Goal: Task Accomplishment & Management: Manage account settings

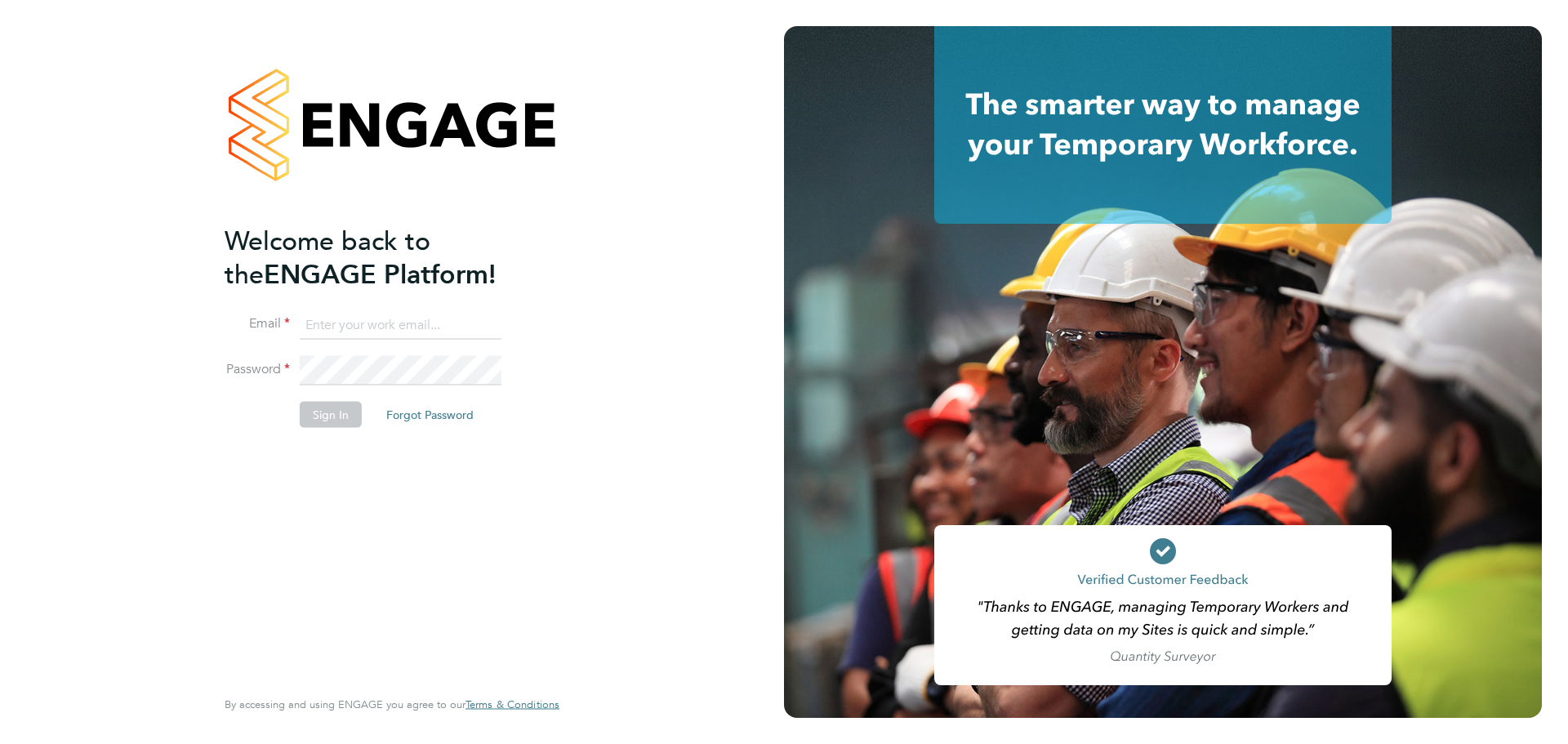
type input "[PERSON_NAME][EMAIL_ADDRESS][DOMAIN_NAME]"
click at [353, 421] on button "Sign In" at bounding box center [331, 413] width 62 height 26
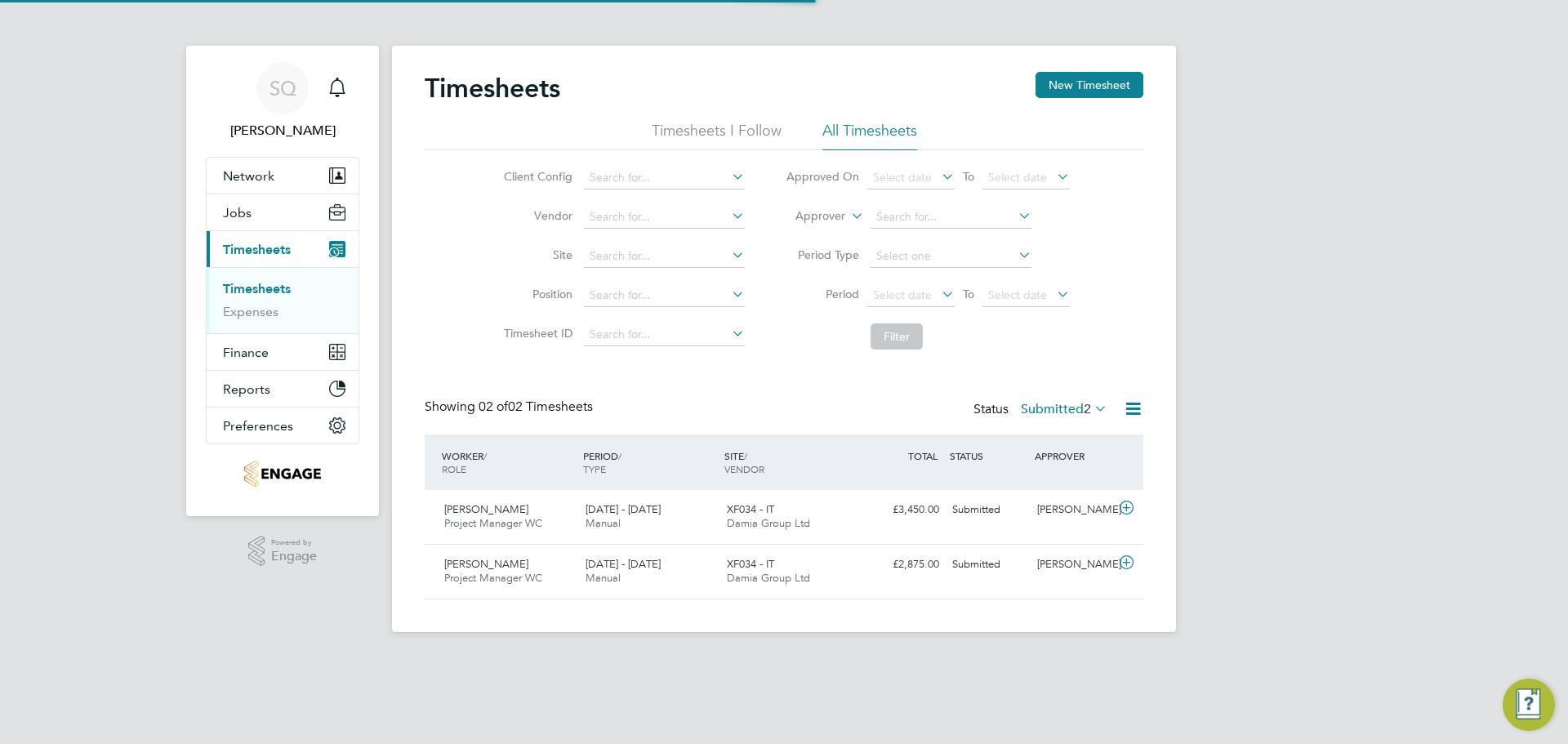
scroll to position [42, 142]
click at [1059, 404] on label "Submitted 2" at bounding box center [1063, 408] width 86 height 16
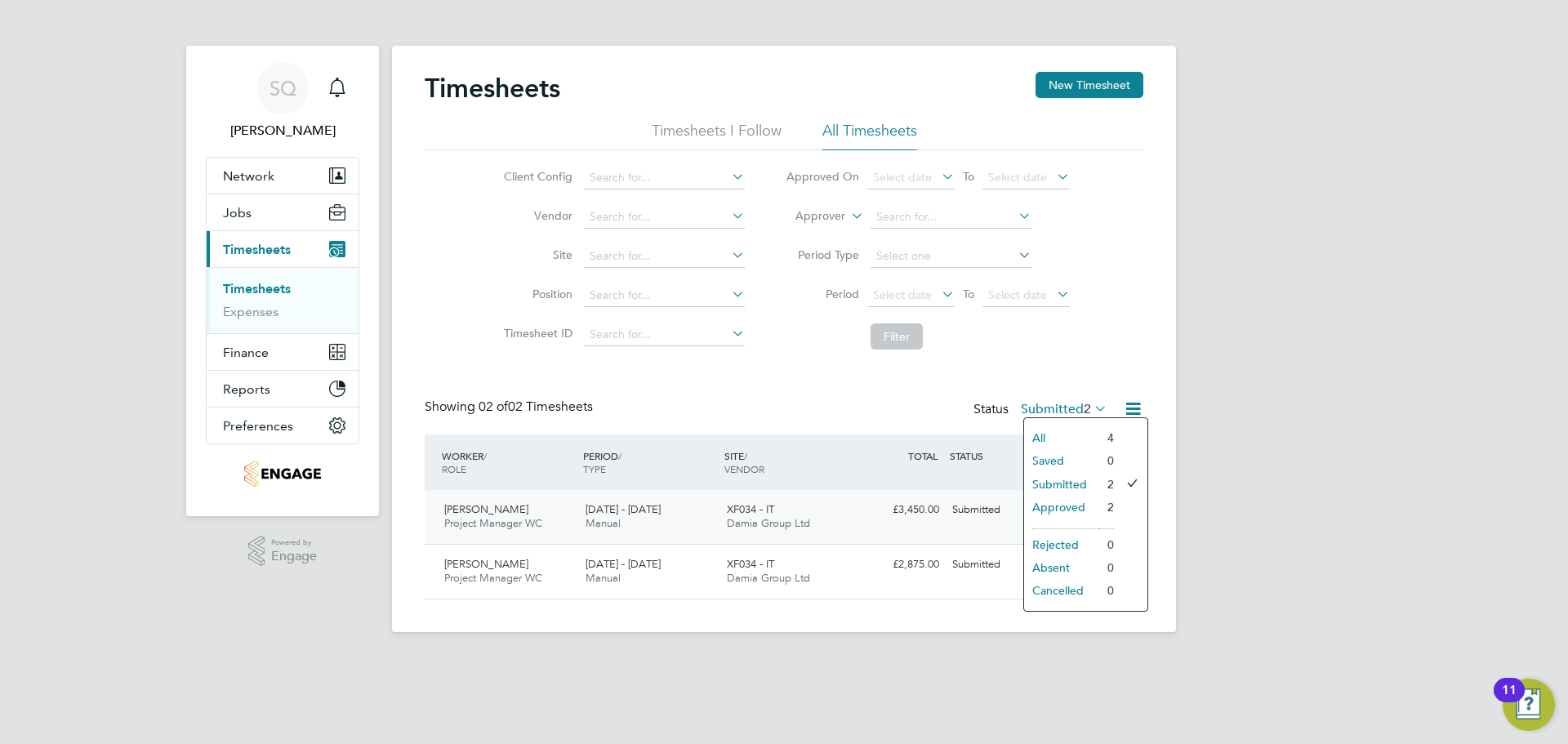
click at [1062, 497] on li "Approved" at bounding box center [1062, 507] width 75 height 23
click at [857, 568] on div "XF034 - IT Damia Group Ltd" at bounding box center [791, 571] width 142 height 41
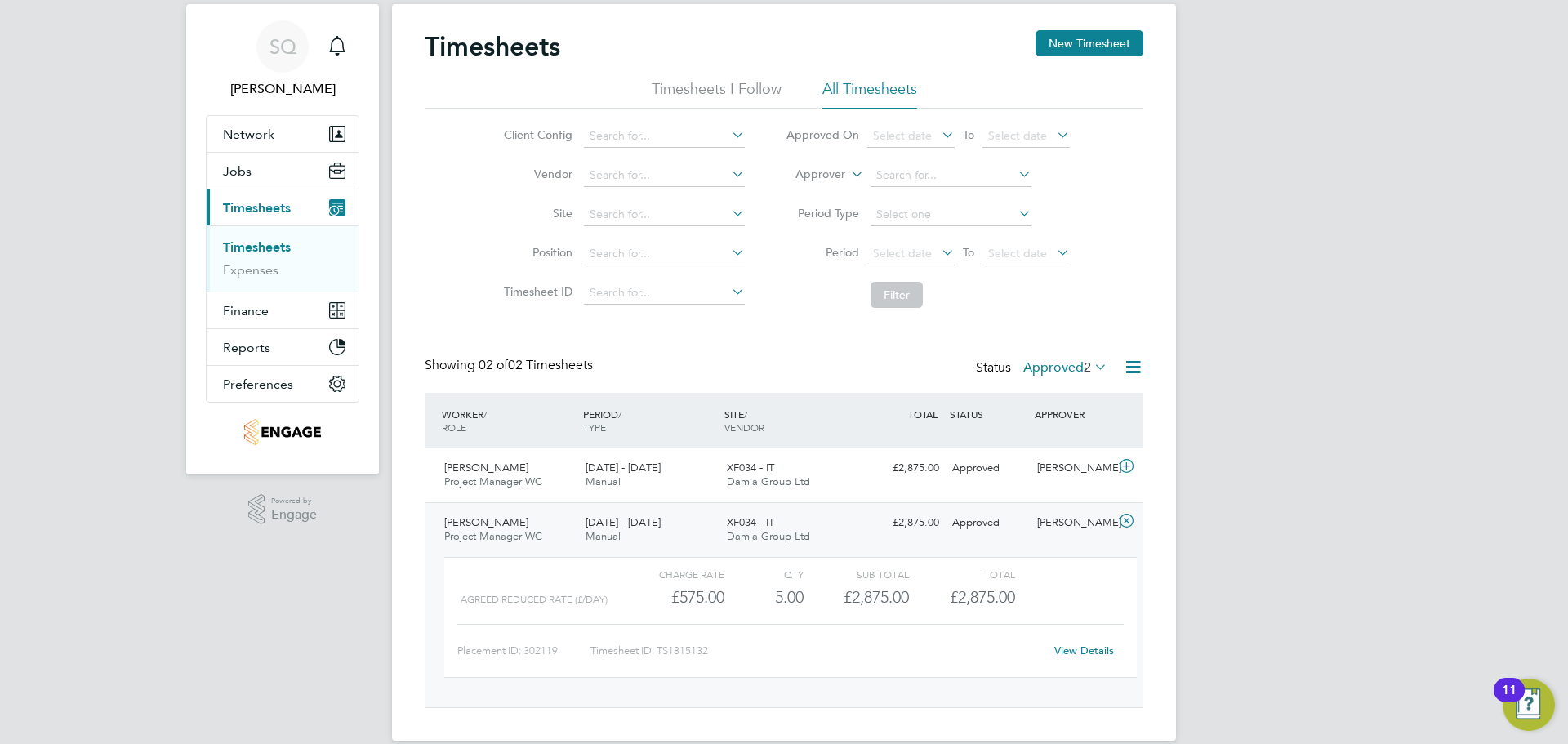
scroll to position [65, 0]
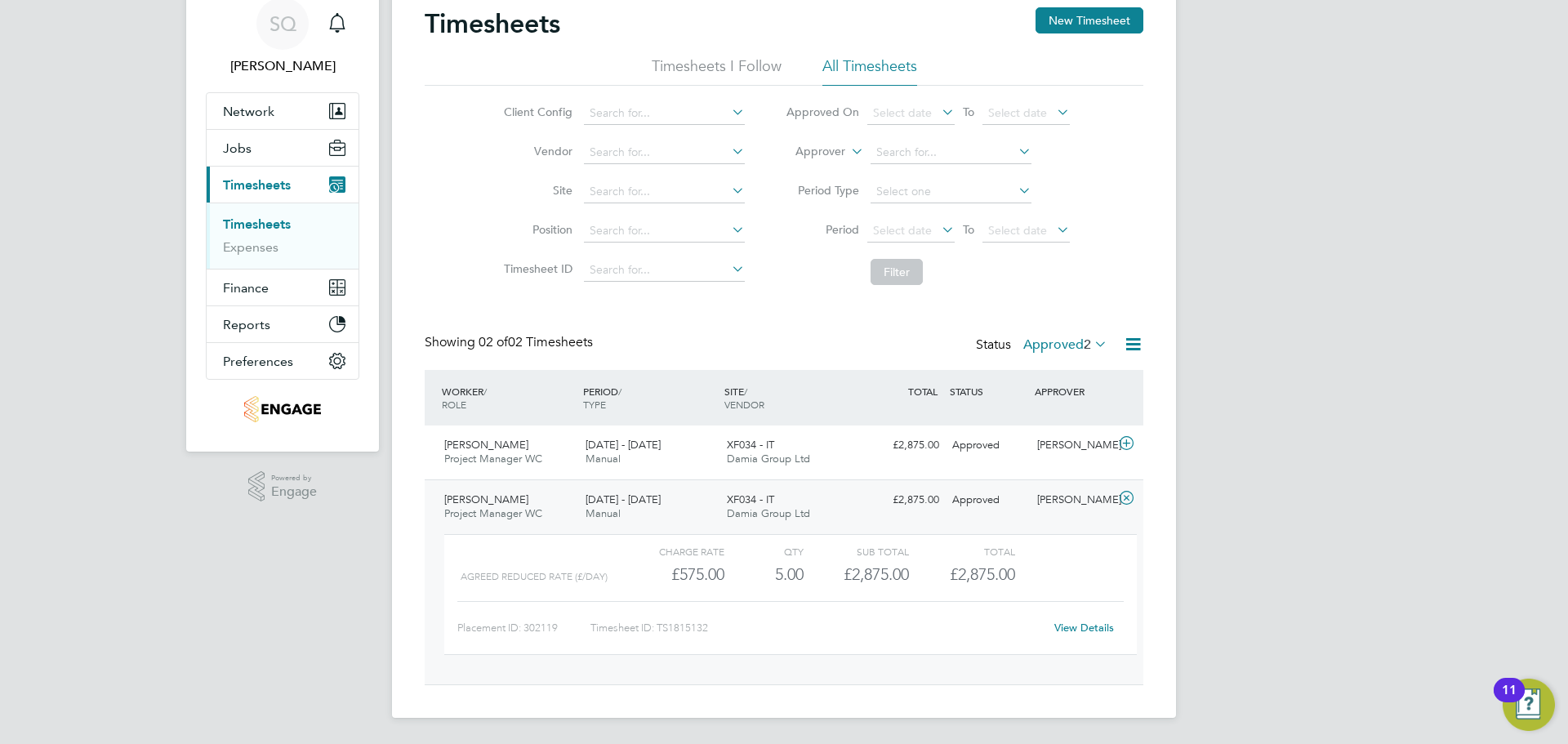
click at [1086, 629] on link "View Details" at bounding box center [1084, 628] width 59 height 14
click at [1061, 339] on label "Approved 2" at bounding box center [1065, 344] width 84 height 16
click at [1071, 418] on li "Submitted" at bounding box center [1062, 420] width 75 height 23
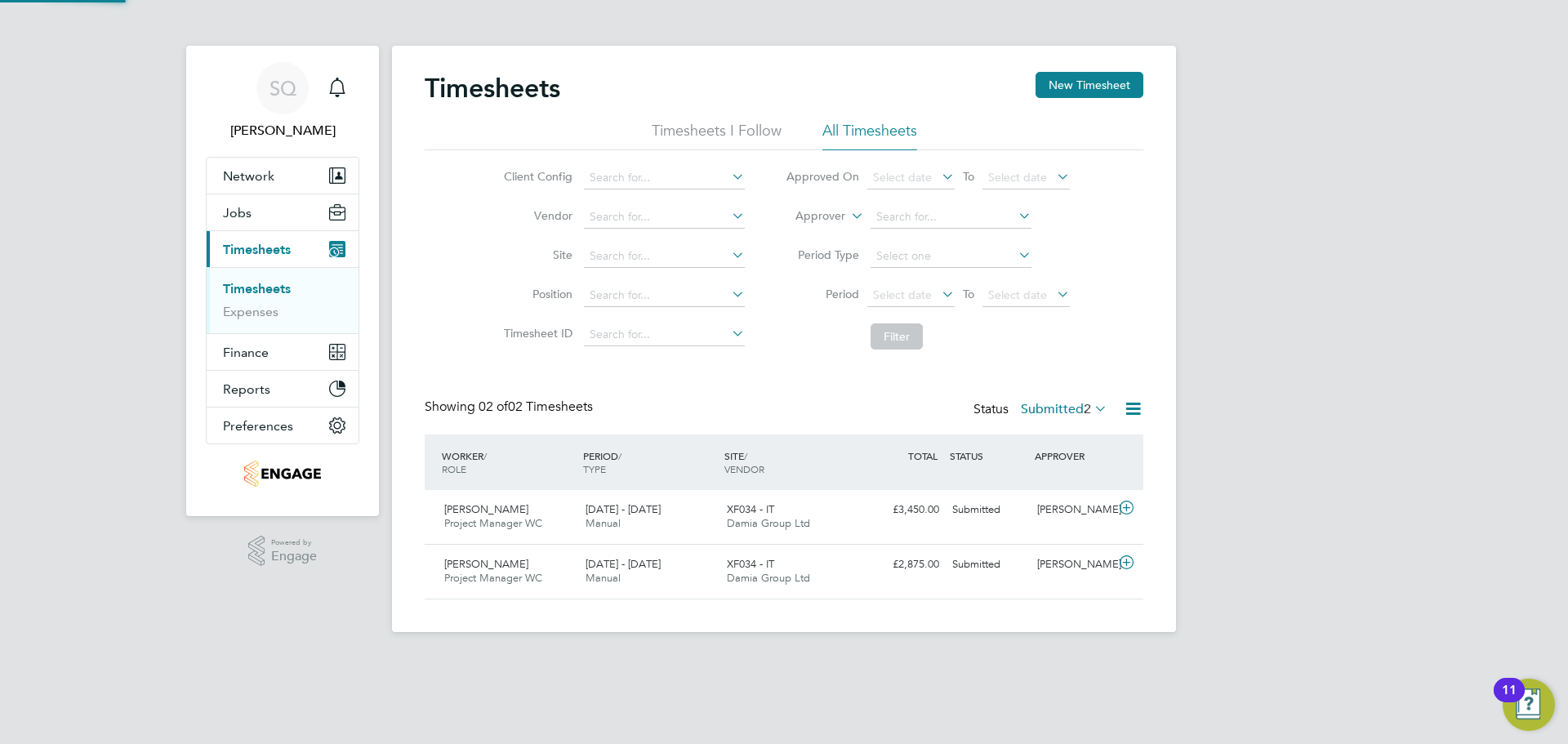
scroll to position [42, 142]
click at [1097, 417] on div "Status Submitted 2" at bounding box center [1041, 410] width 137 height 23
click at [1092, 406] on icon at bounding box center [1092, 408] width 0 height 23
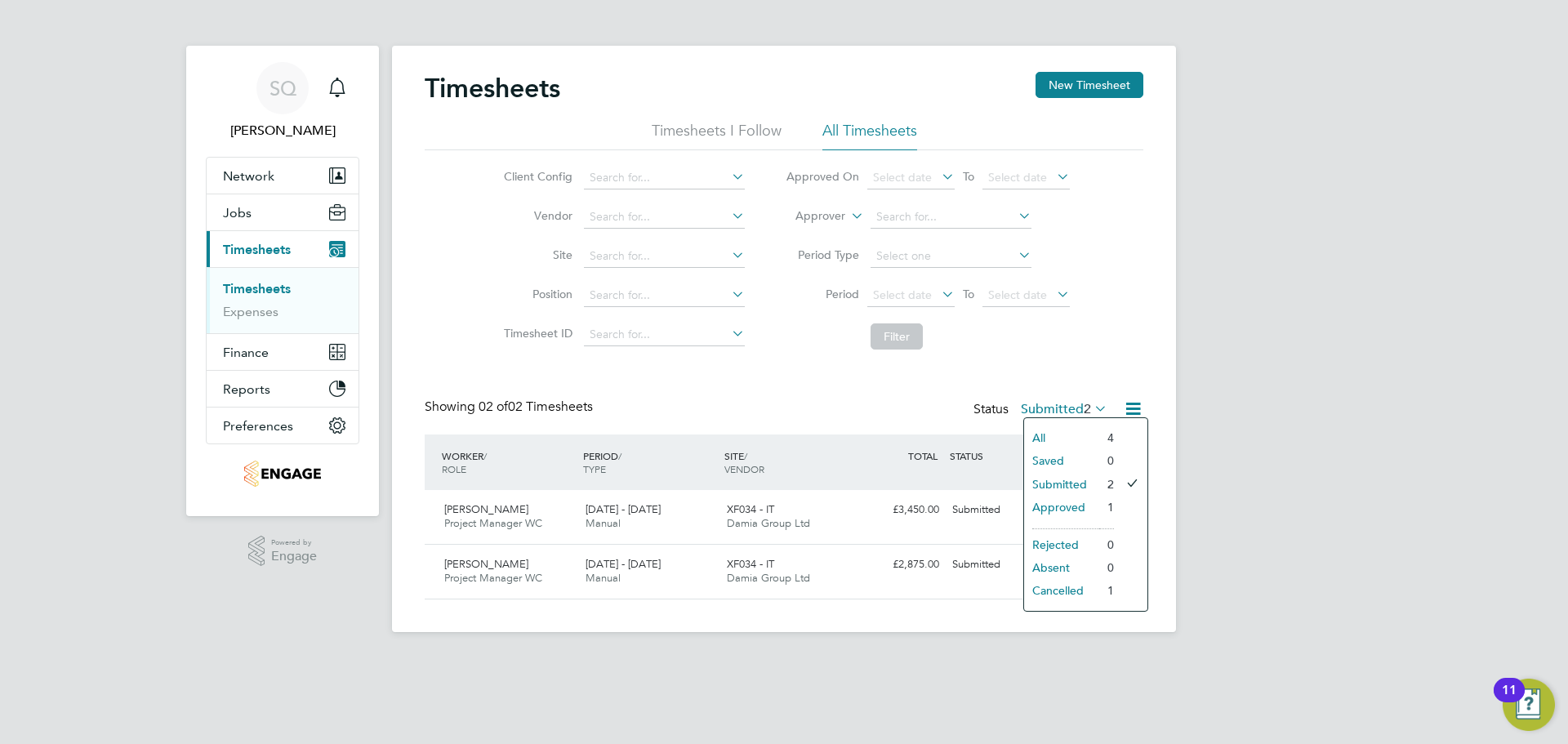
click at [1072, 505] on li "Approved" at bounding box center [1062, 507] width 75 height 23
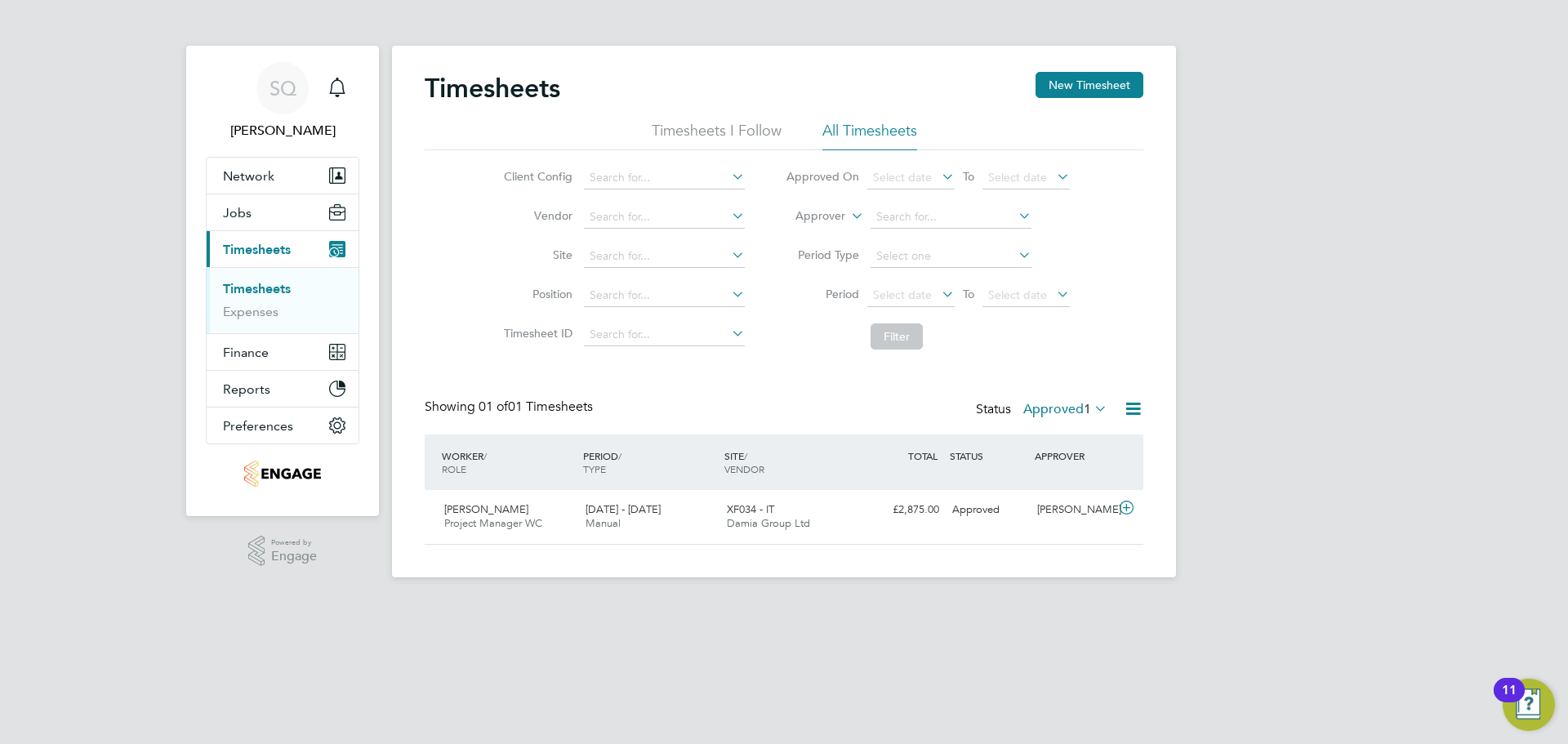
click at [1080, 409] on label "Approved 1" at bounding box center [1065, 408] width 84 height 16
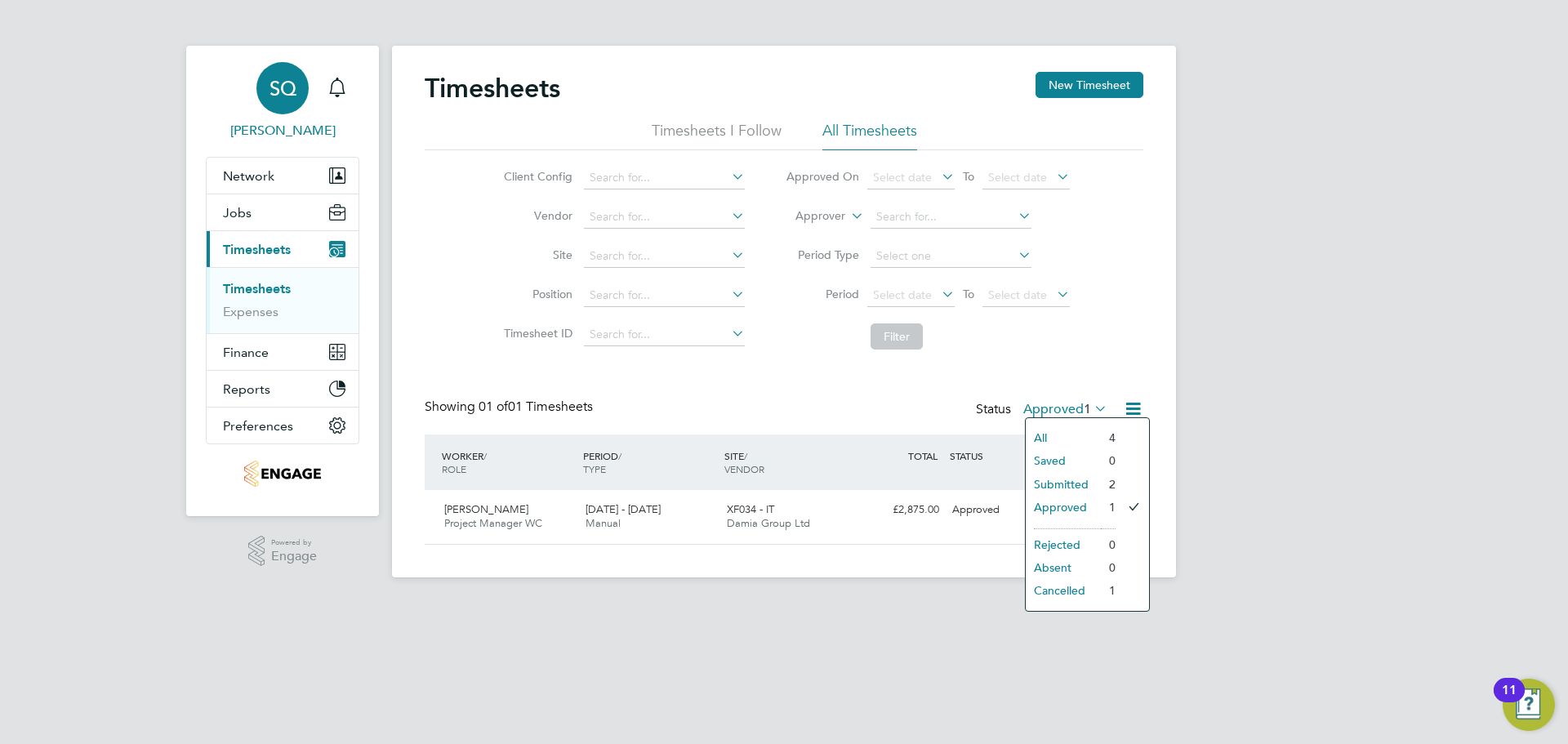
click at [274, 73] on div "SQ" at bounding box center [282, 88] width 52 height 52
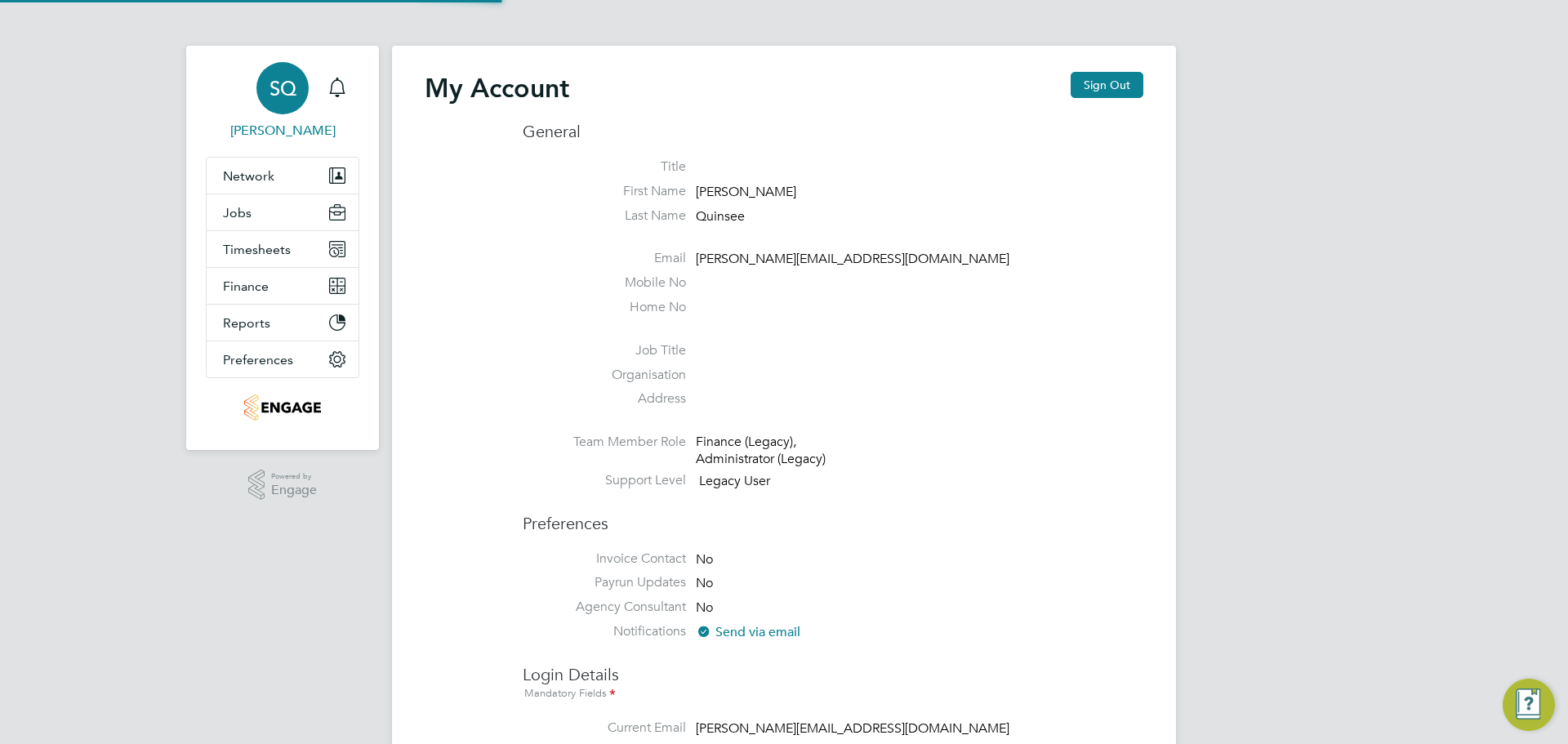
type input "[PERSON_NAME][EMAIL_ADDRESS][DOMAIN_NAME]"
click at [224, 246] on span "Timesheets" at bounding box center [257, 249] width 68 height 16
click at [241, 255] on span "Timesheets" at bounding box center [257, 249] width 68 height 16
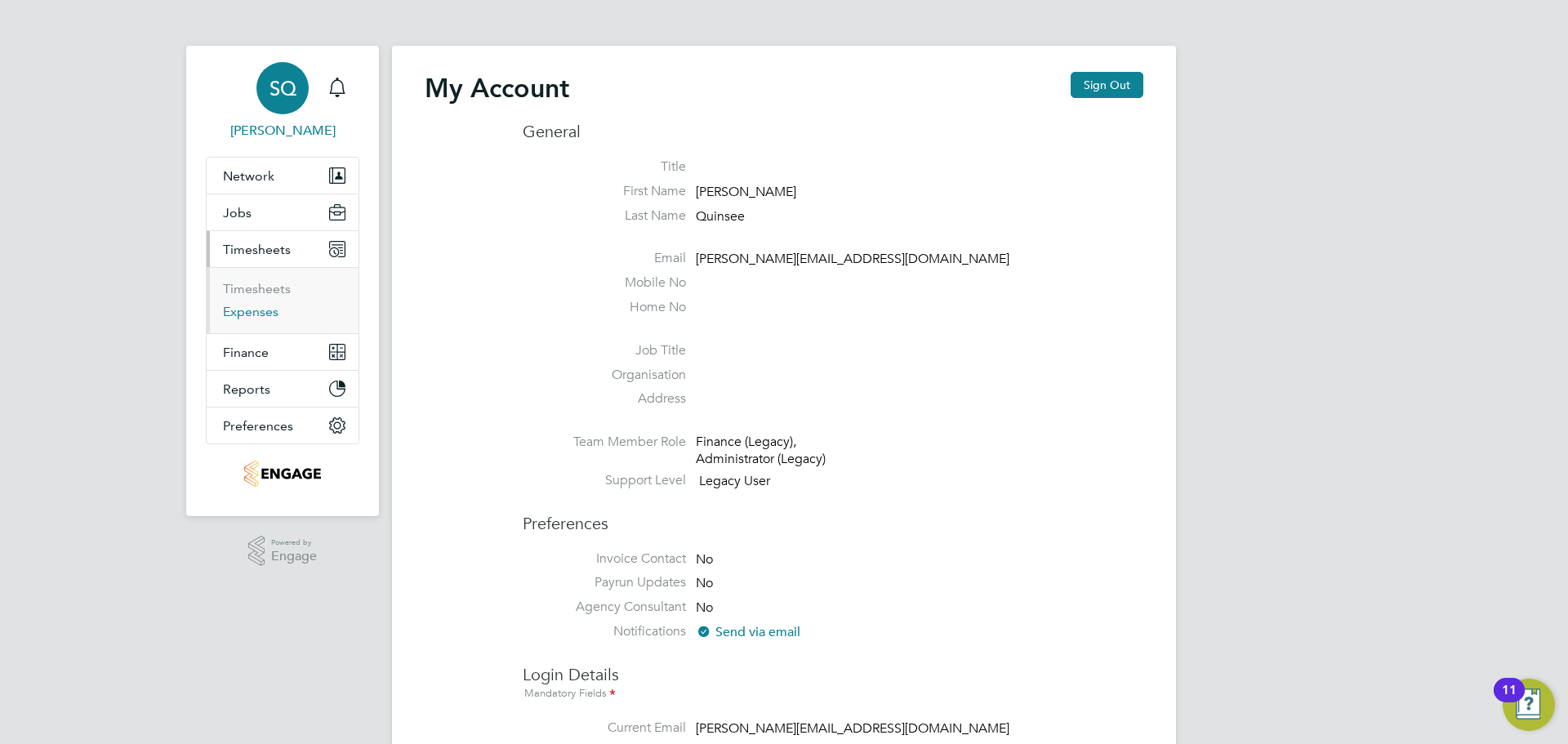
click at [245, 306] on link "Expenses" at bounding box center [250, 311] width 55 height 16
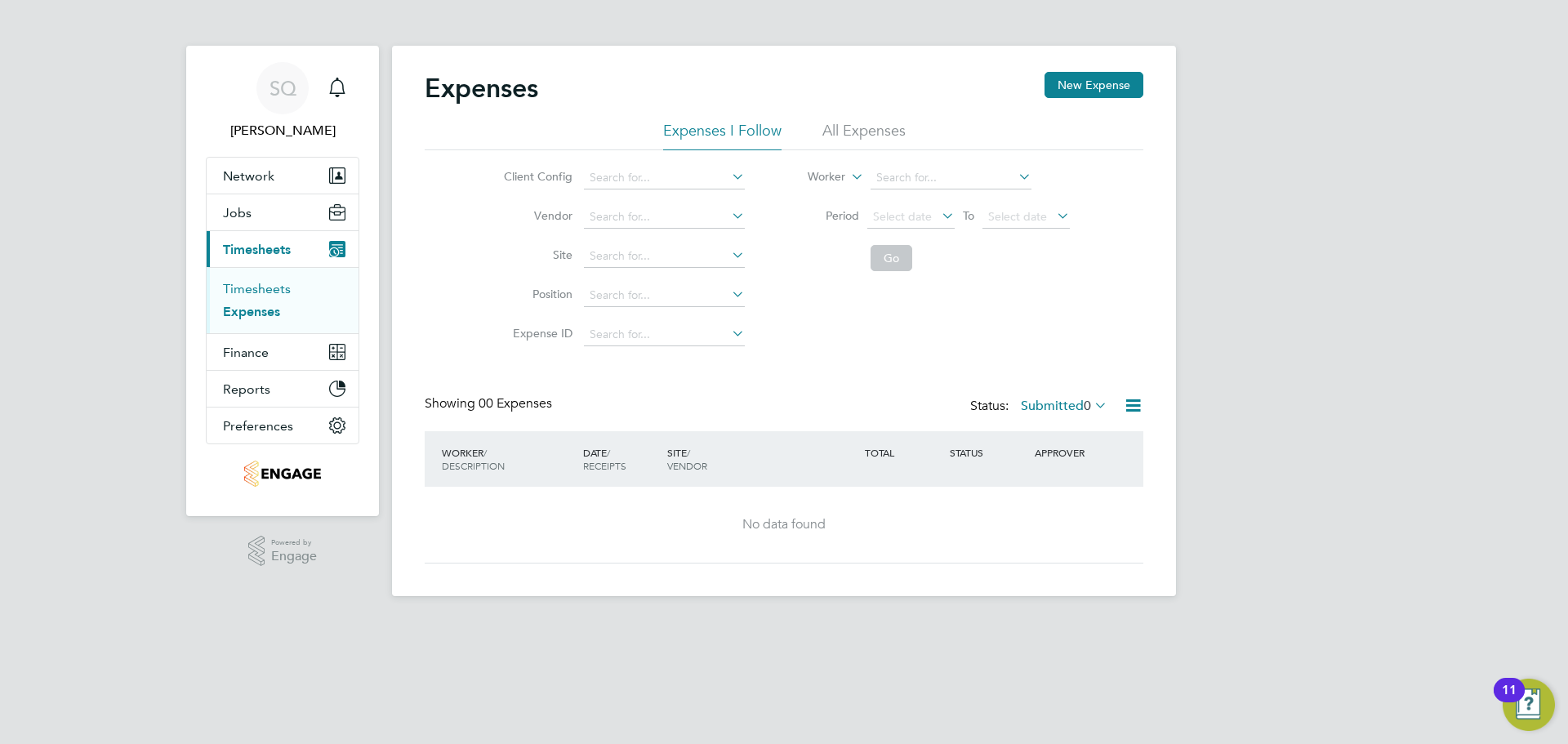
click at [258, 290] on link "Timesheets" at bounding box center [257, 289] width 68 height 16
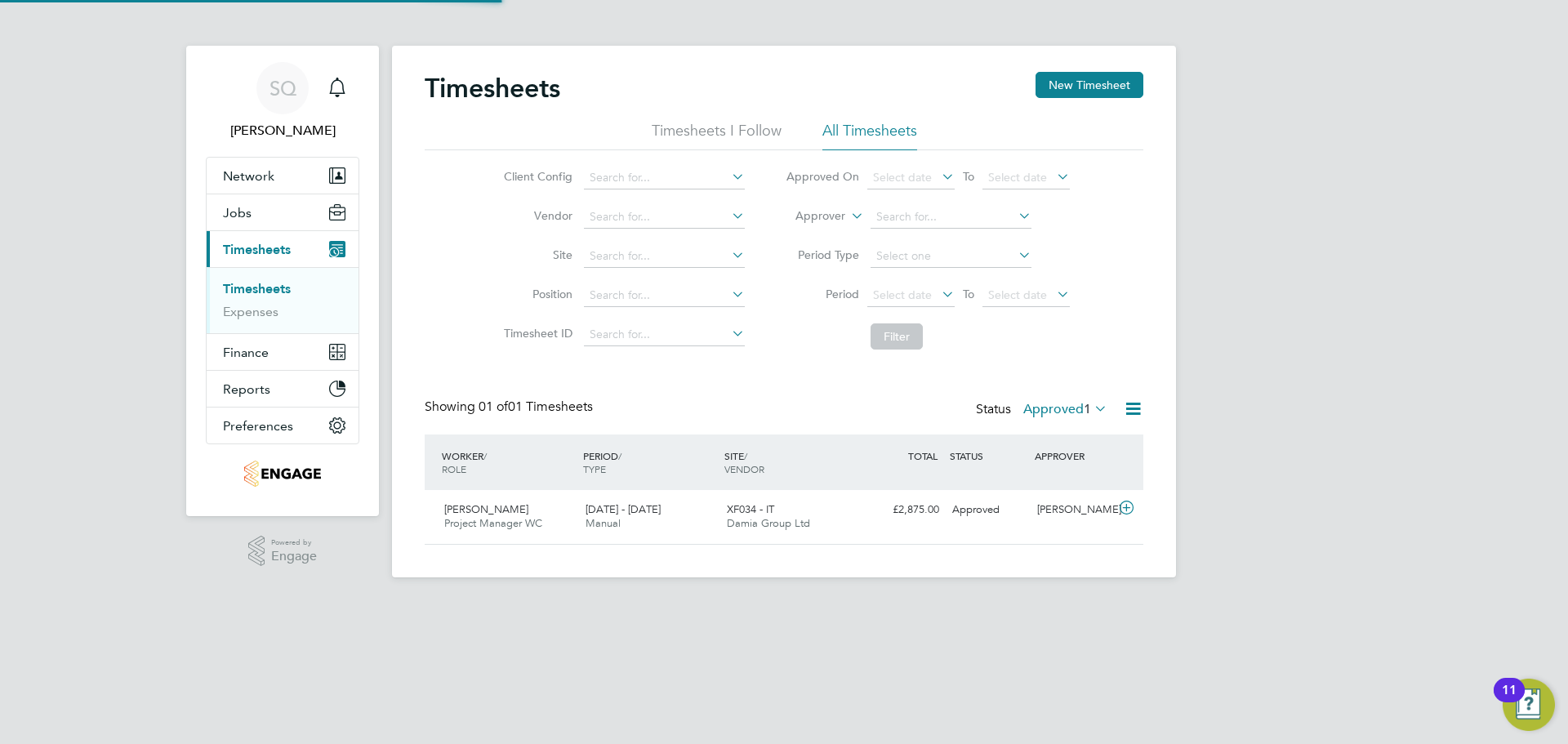
scroll to position [42, 142]
click at [1080, 405] on label "Approved 1" at bounding box center [1065, 408] width 84 height 16
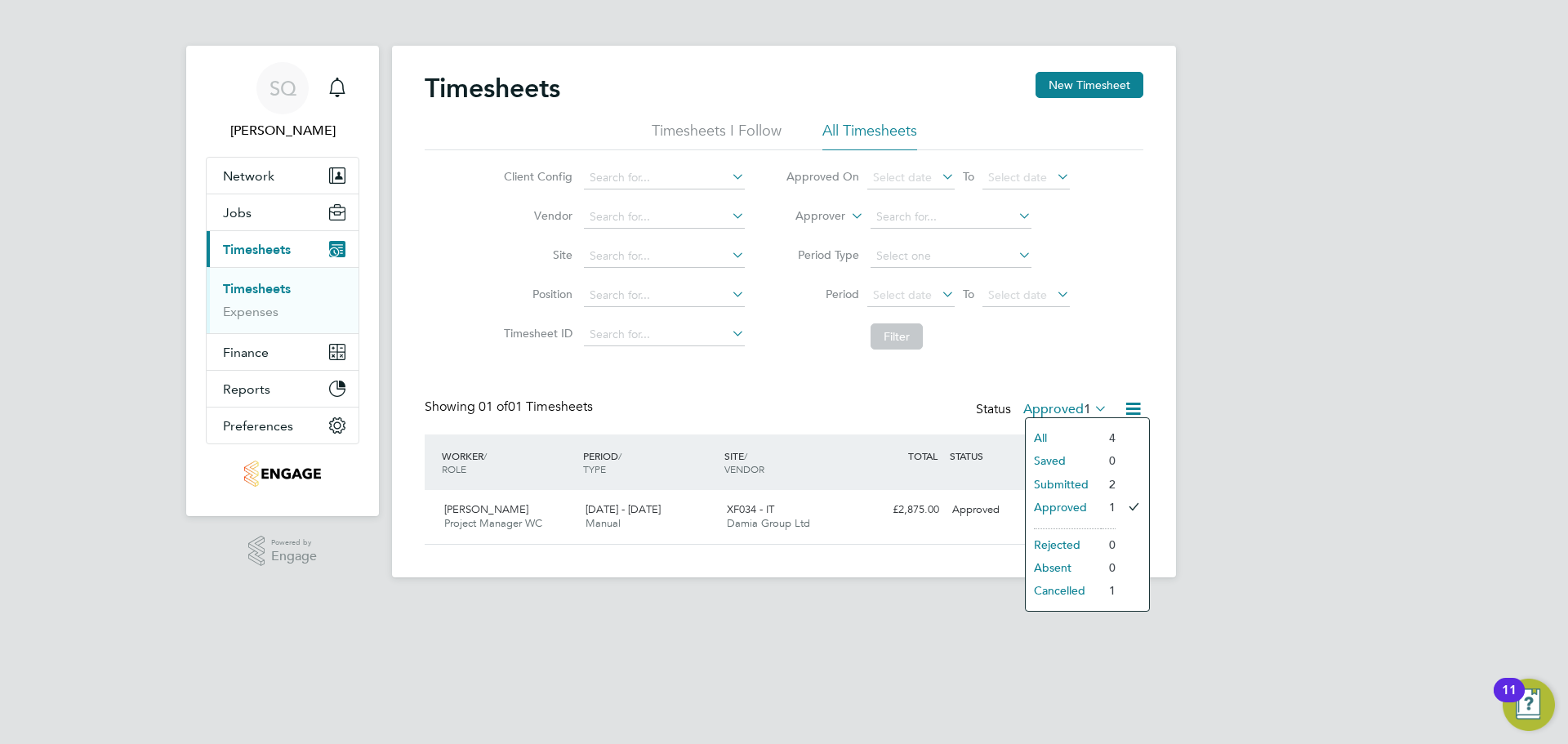
click at [1056, 435] on li "All" at bounding box center [1062, 437] width 75 height 23
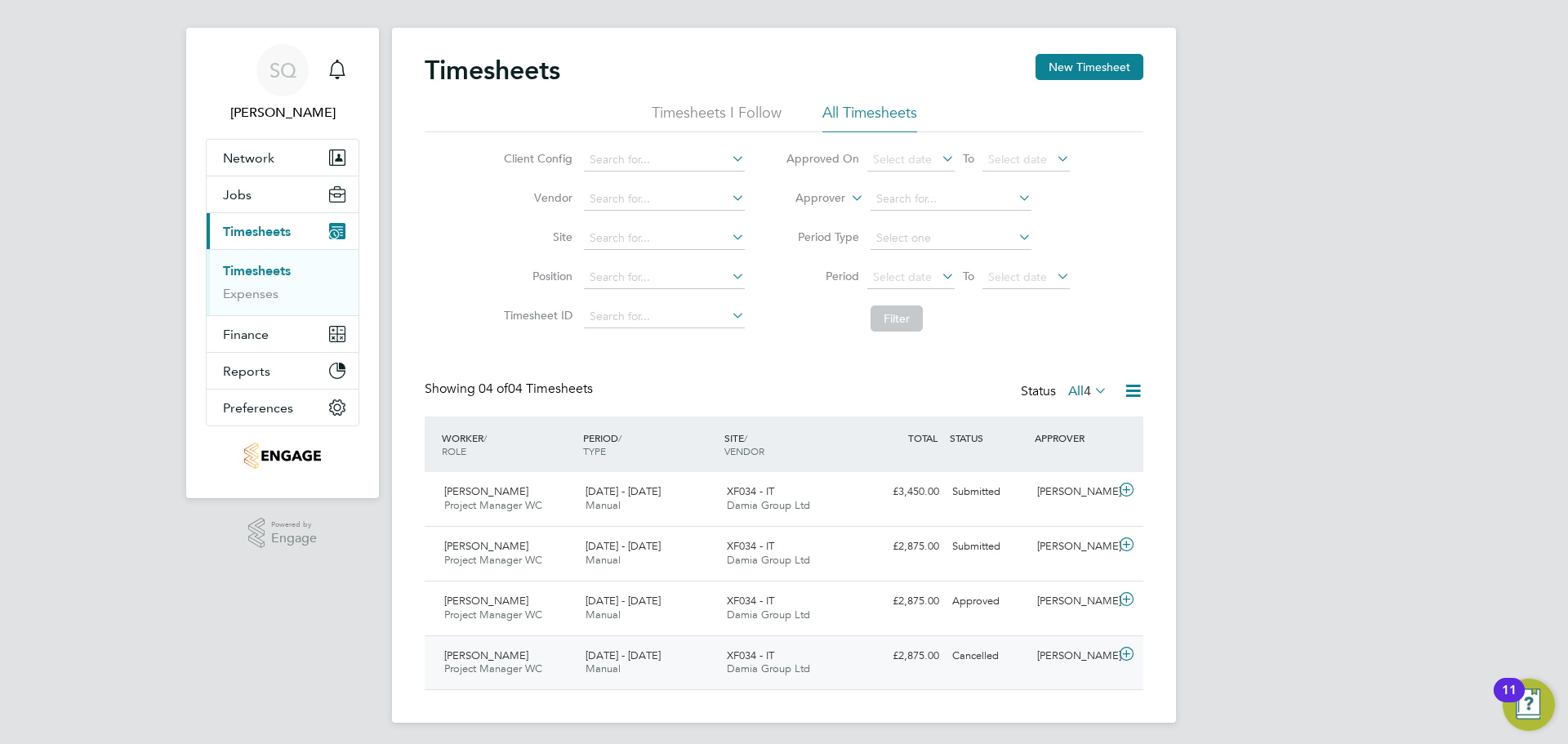
scroll to position [23, 0]
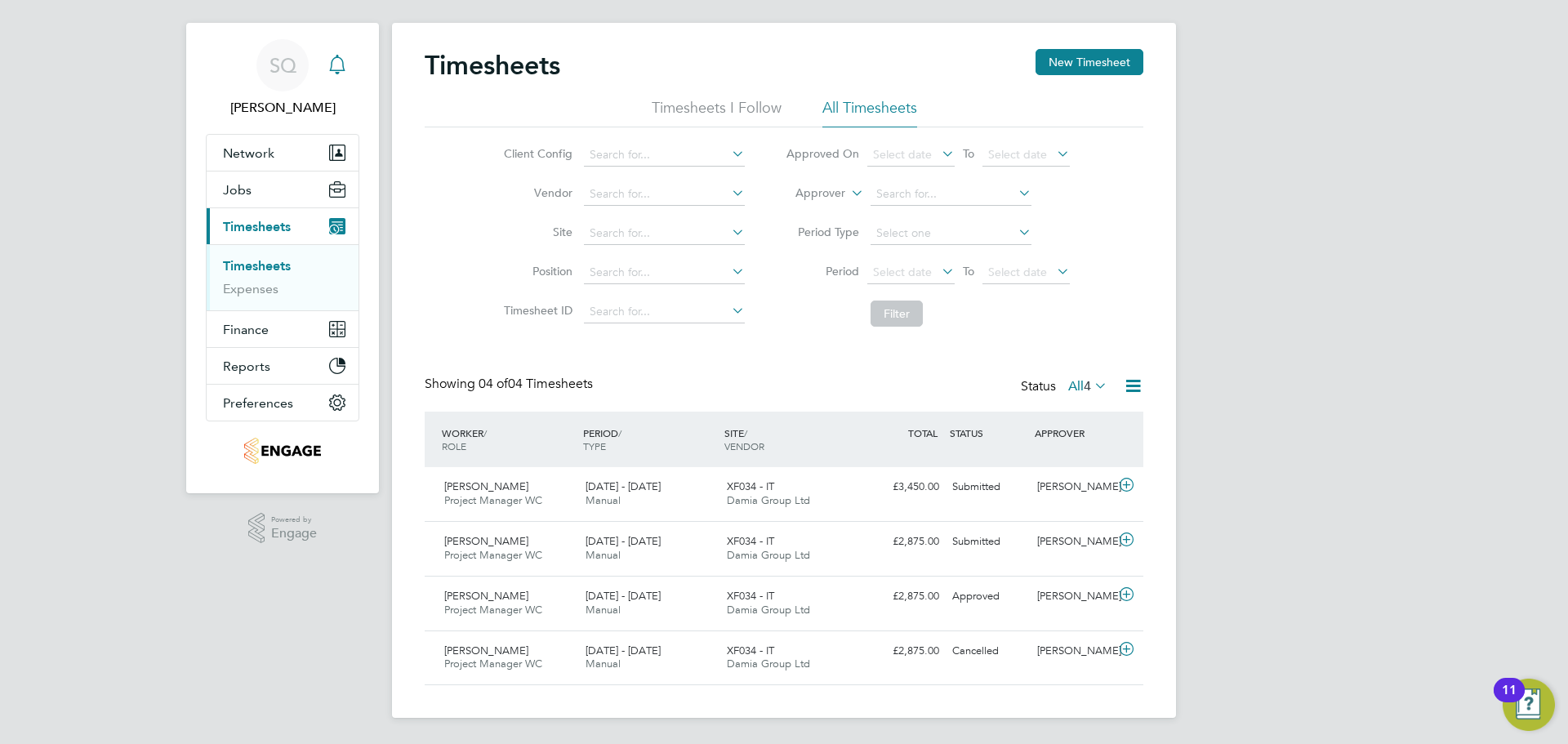
click at [332, 50] on div "Main navigation" at bounding box center [338, 66] width 33 height 33
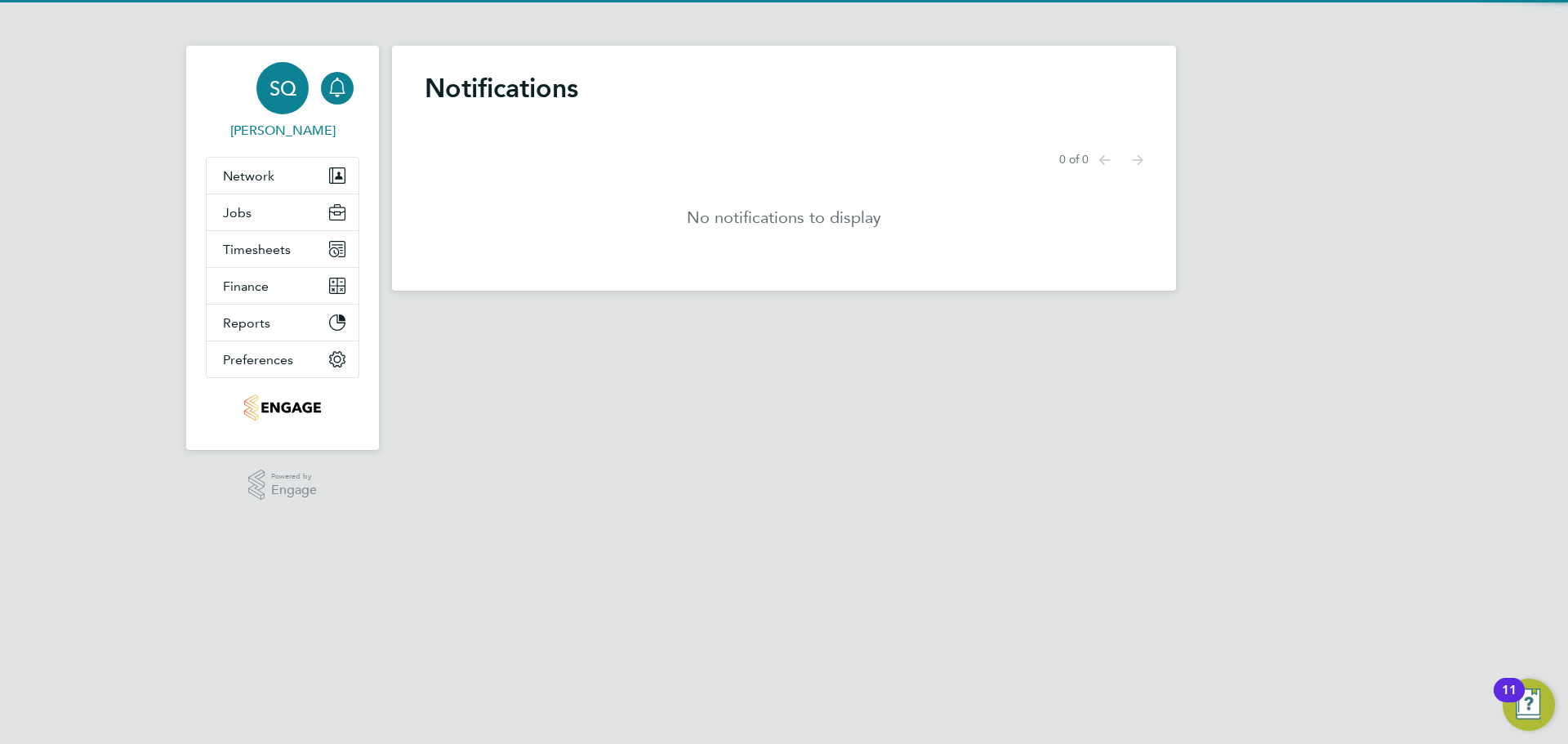
click at [302, 93] on div "SQ" at bounding box center [282, 88] width 52 height 52
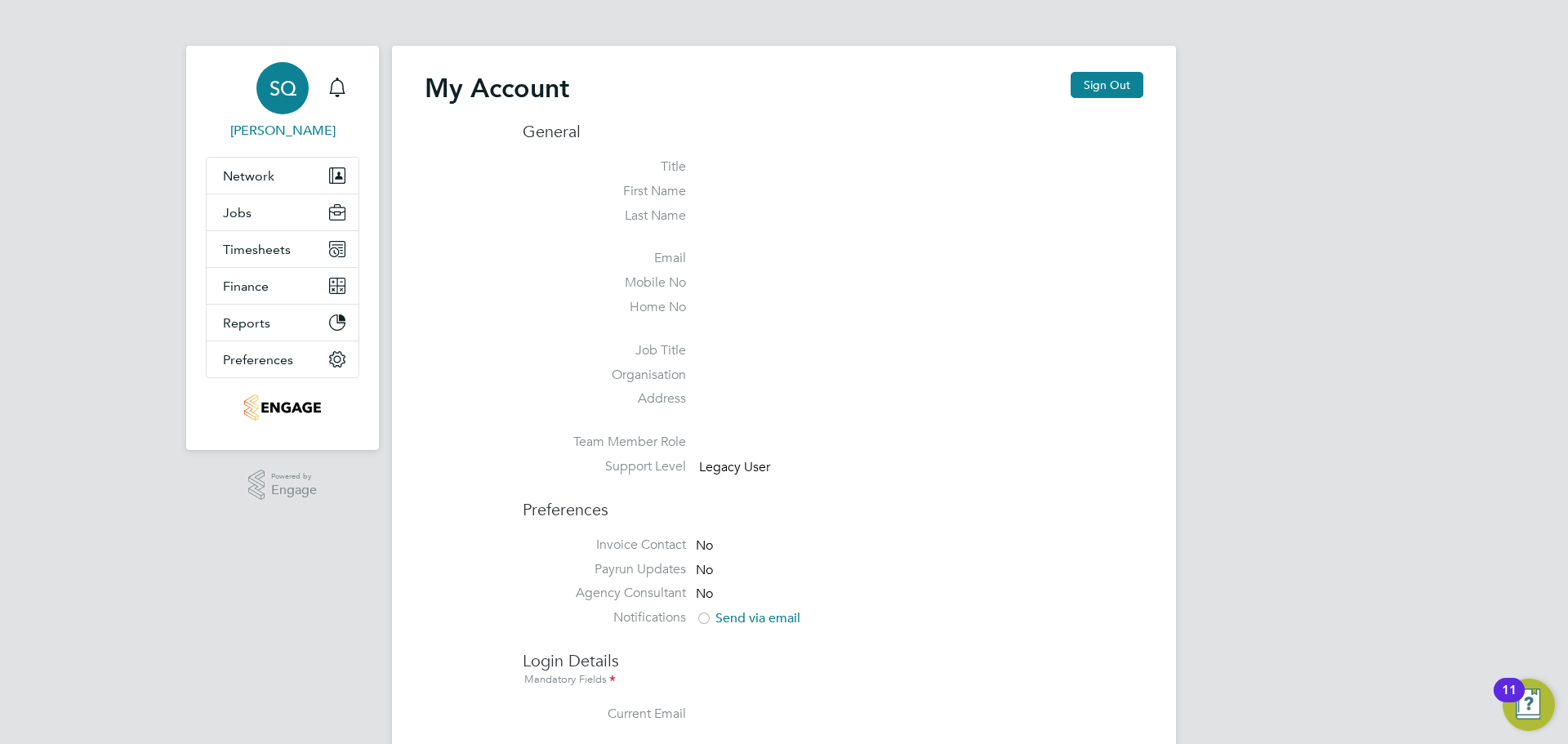
type input "[PERSON_NAME][EMAIL_ADDRESS][DOMAIN_NAME]"
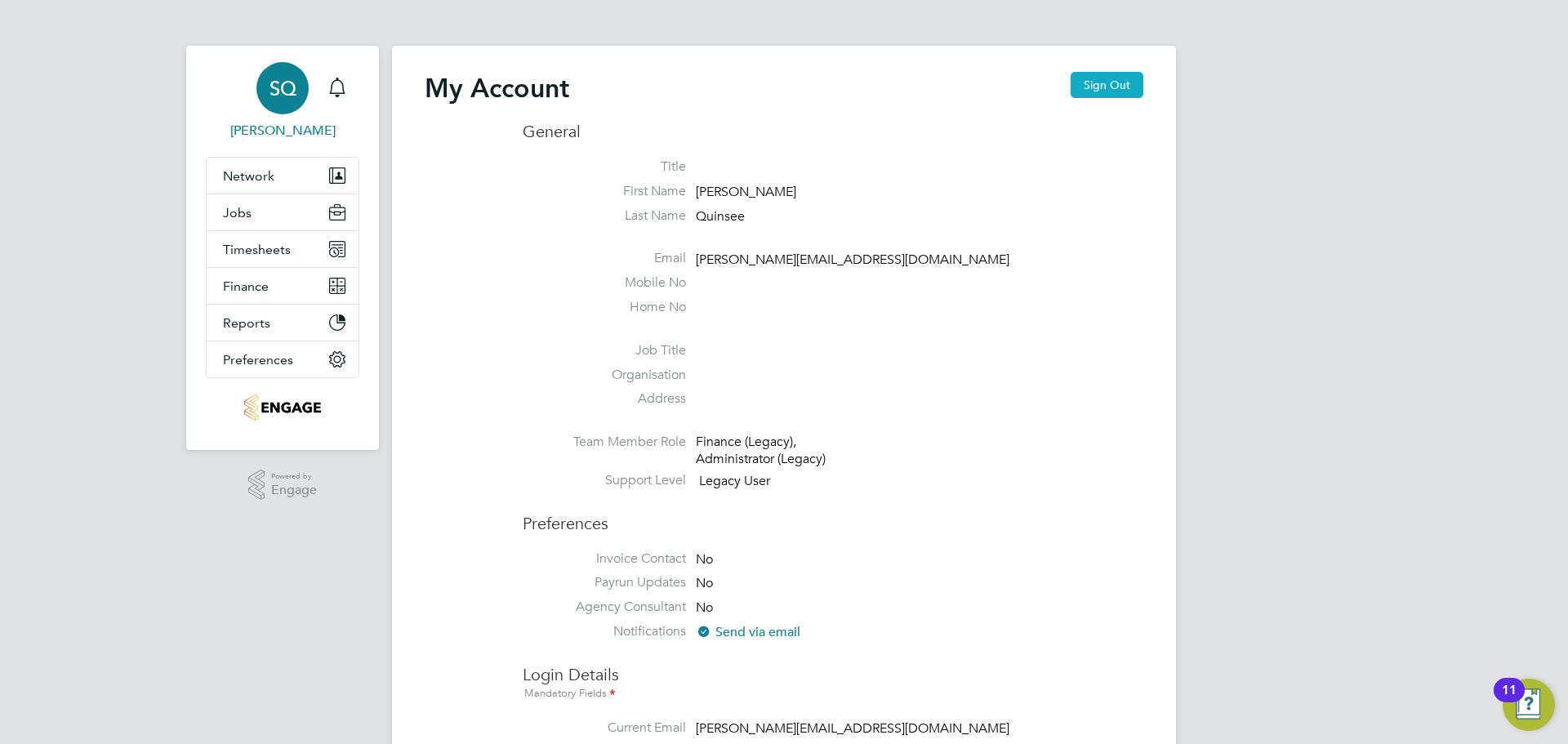
click at [1110, 80] on button "Sign Out" at bounding box center [1107, 84] width 73 height 26
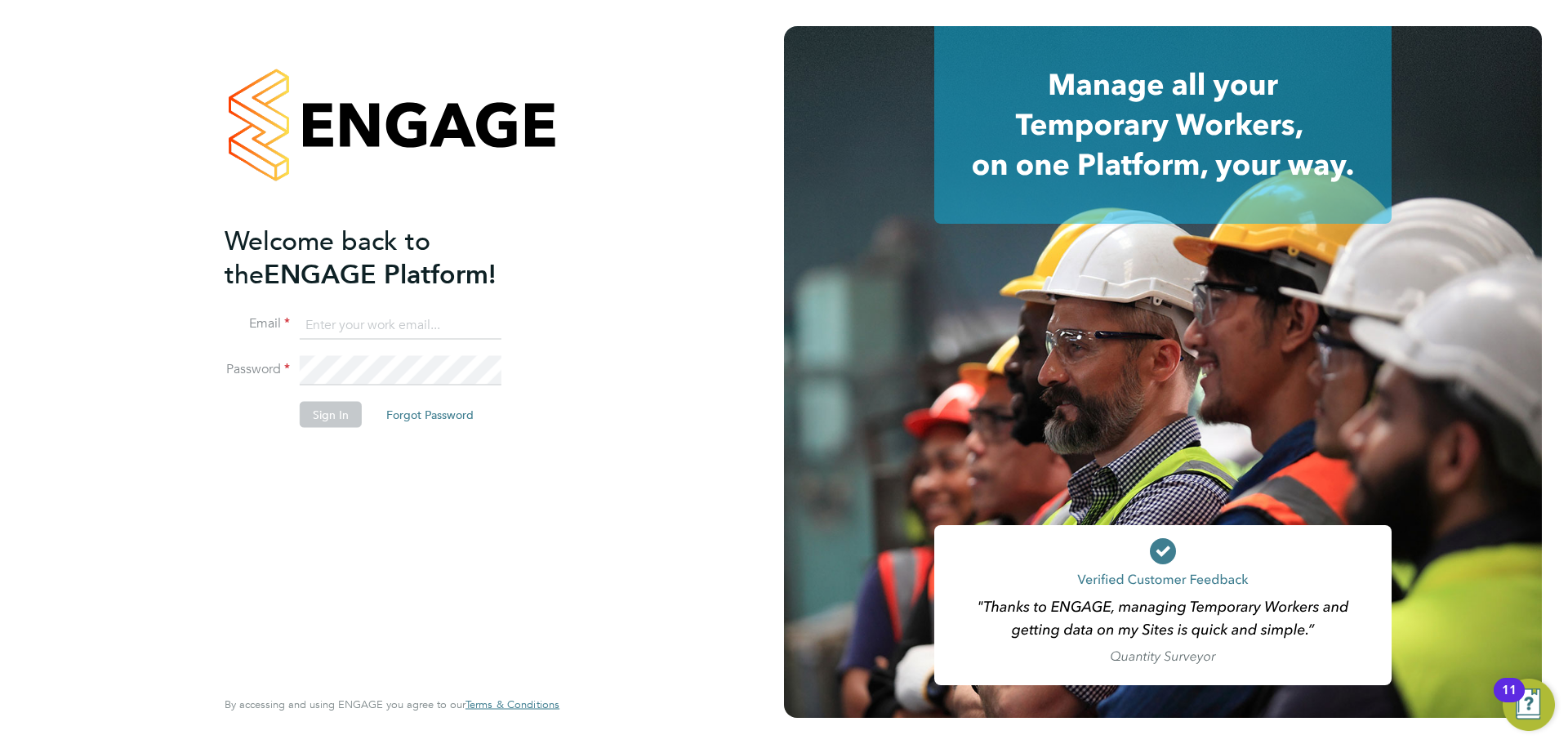
type input "[PERSON_NAME][EMAIL_ADDRESS][DOMAIN_NAME]"
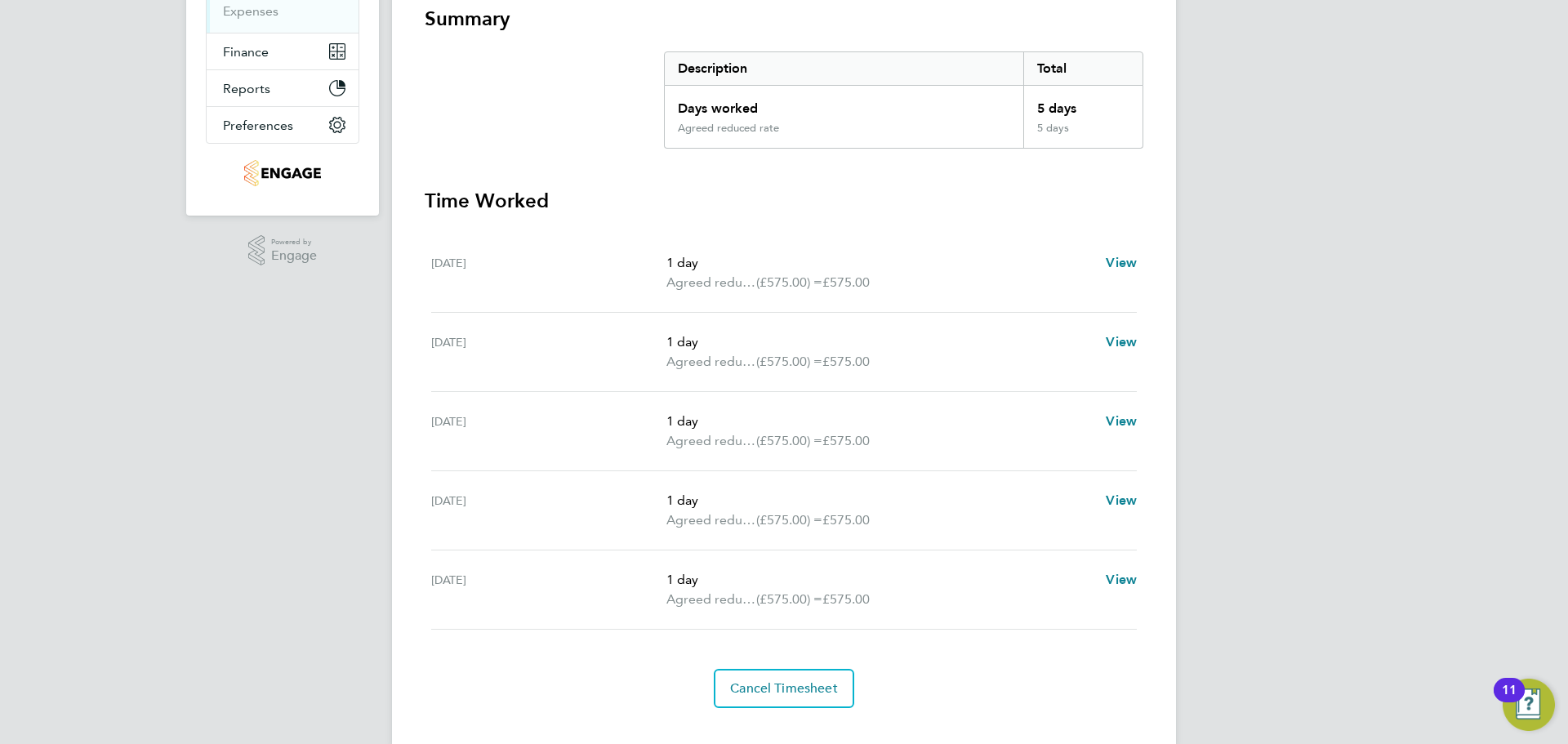
scroll to position [330, 0]
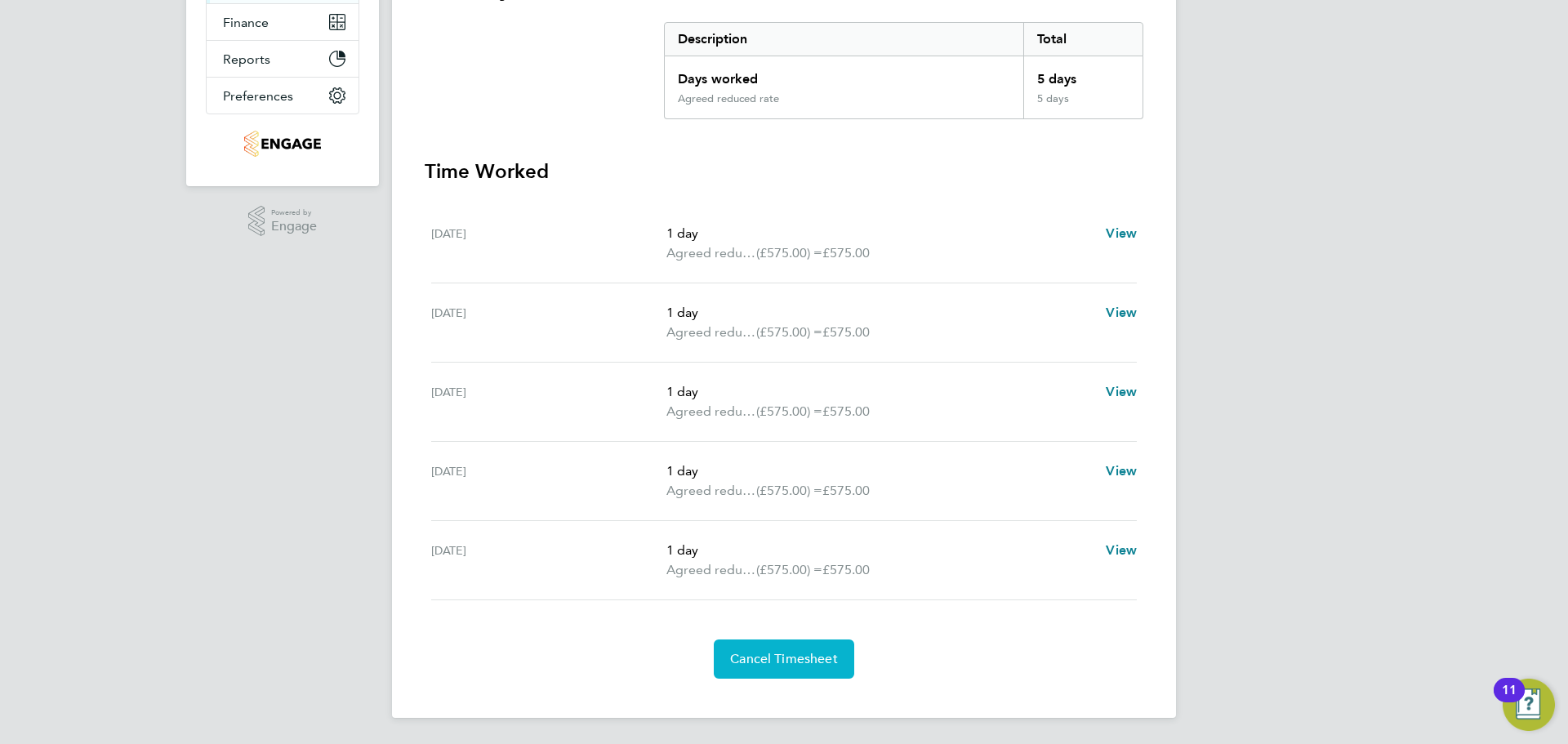
click at [782, 656] on span "Cancel Timesheet" at bounding box center [784, 659] width 108 height 16
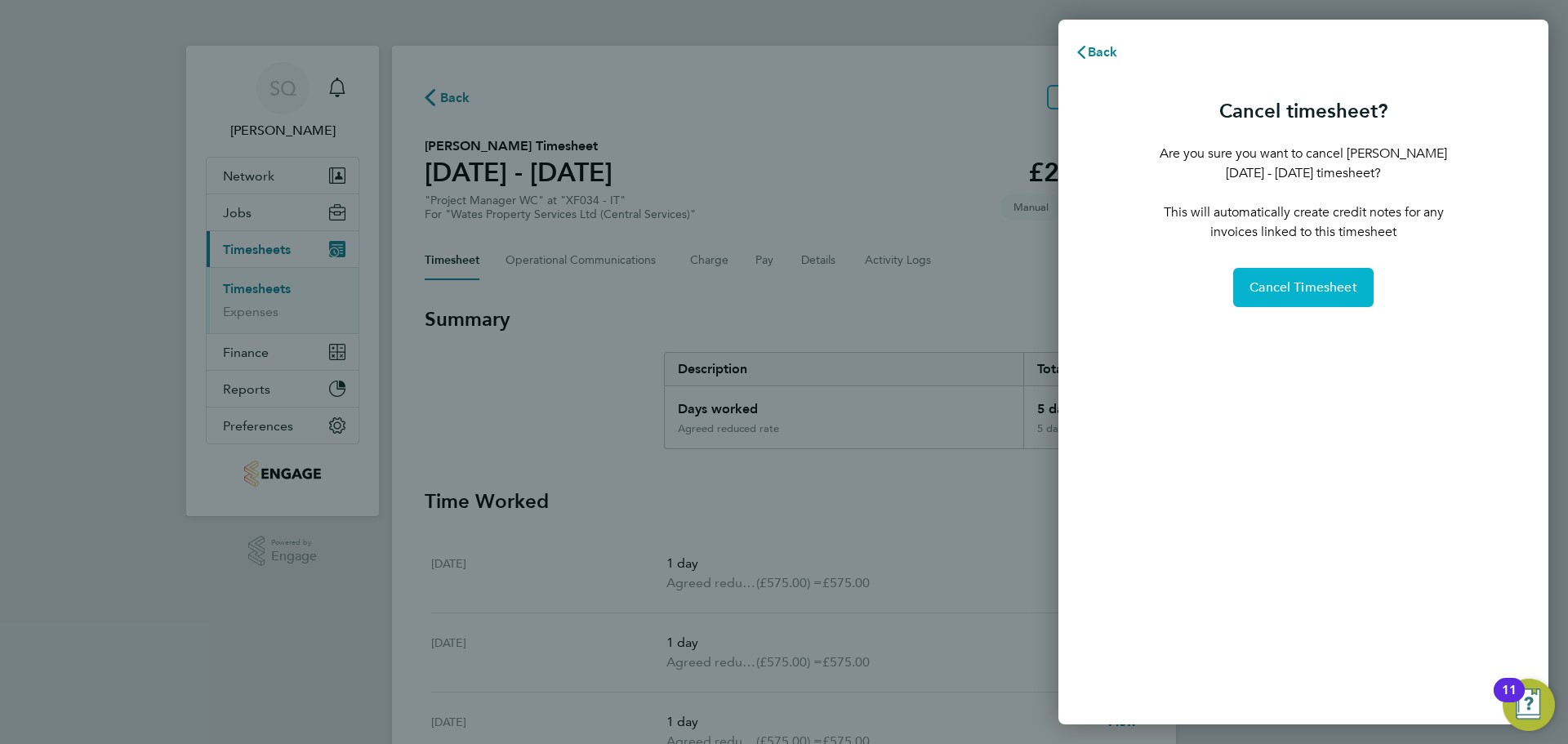
click at [1281, 300] on button "Cancel Timesheet" at bounding box center [1303, 287] width 141 height 39
